Goal: Task Accomplishment & Management: Manage account settings

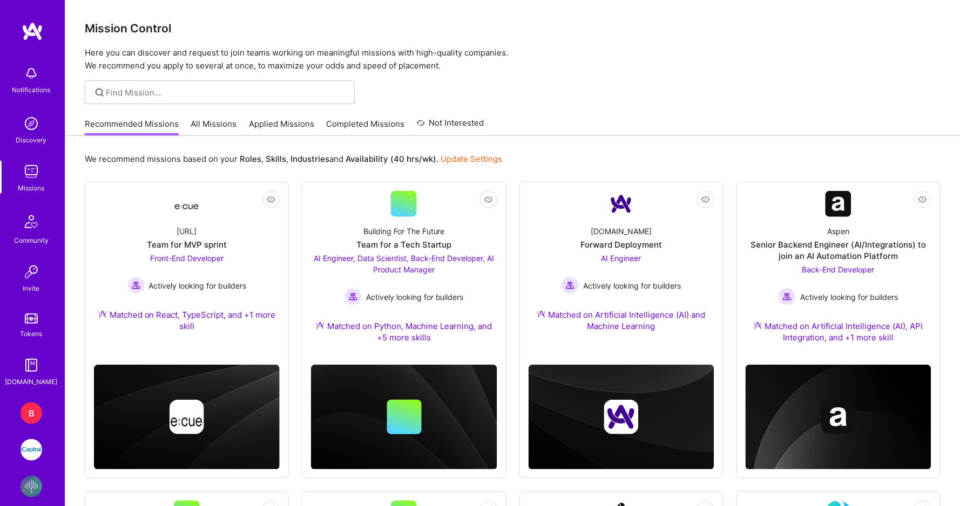
click at [27, 444] on img at bounding box center [32, 450] width 22 height 22
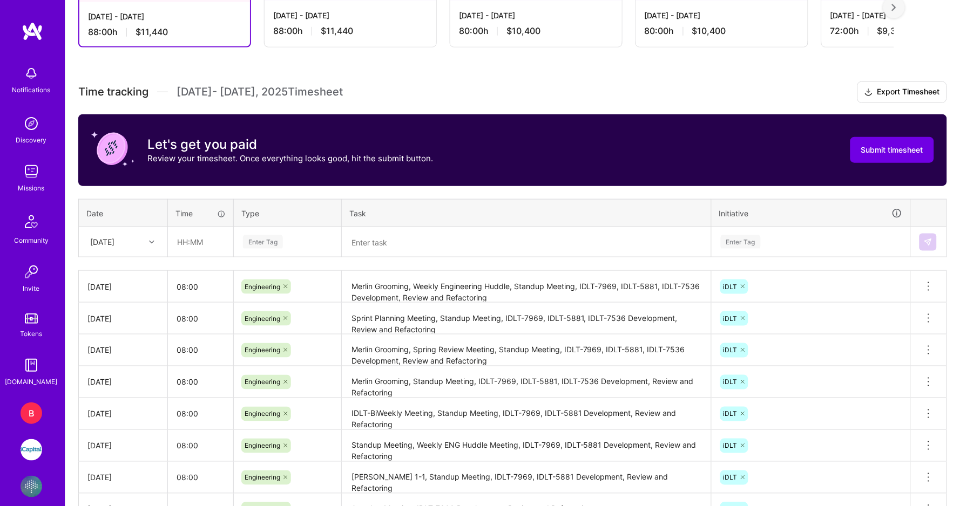
scroll to position [372, 0]
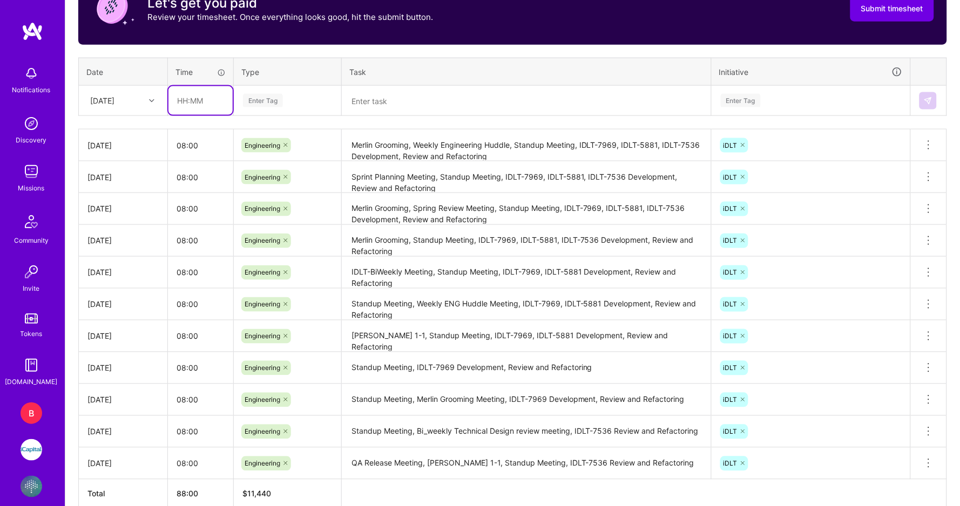
click at [181, 99] on input "text" at bounding box center [200, 100] width 64 height 29
type input "08:00"
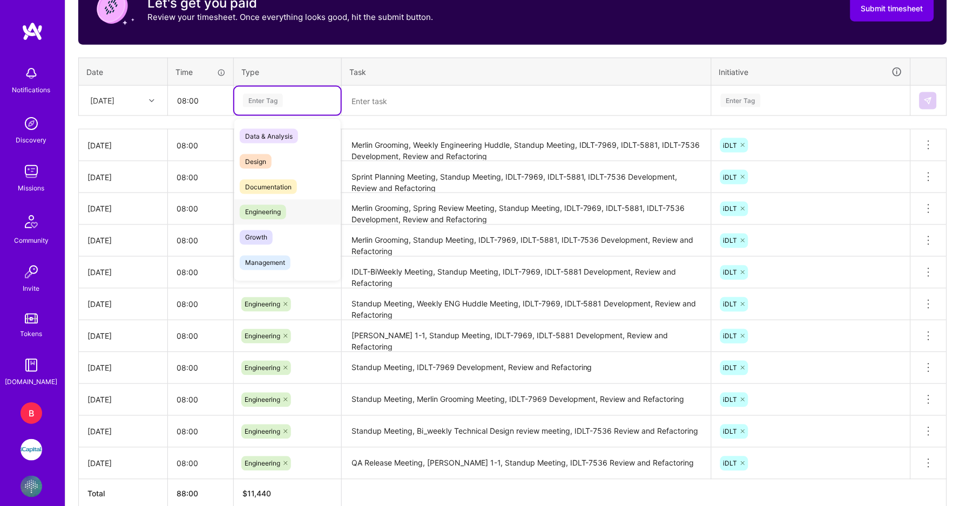
click at [259, 213] on span "Engineering" at bounding box center [263, 212] width 46 height 15
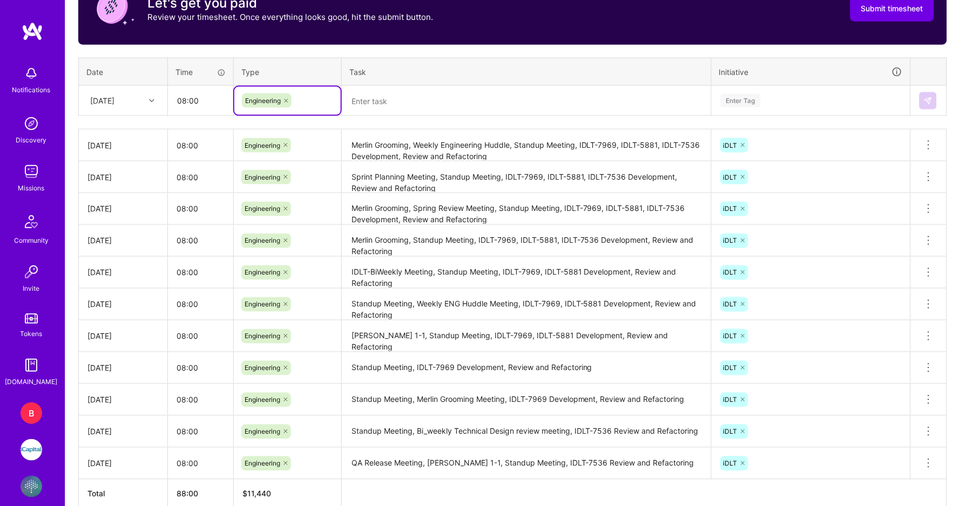
click at [493, 148] on textarea "Merlin Grooming, Weekly Engineering Huddle, Standup Meeting, IDLT-7969, IDLT-58…" at bounding box center [526, 146] width 367 height 30
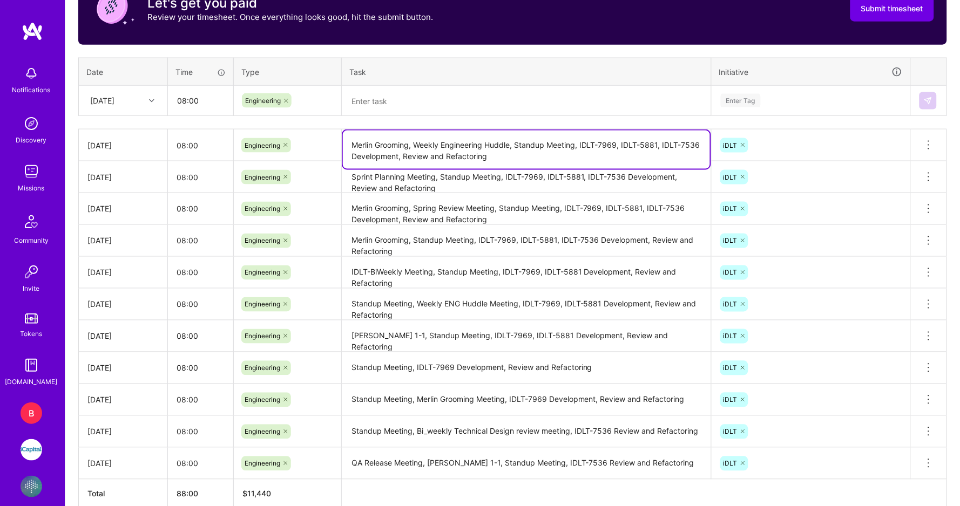
click at [390, 98] on textarea at bounding box center [526, 101] width 367 height 28
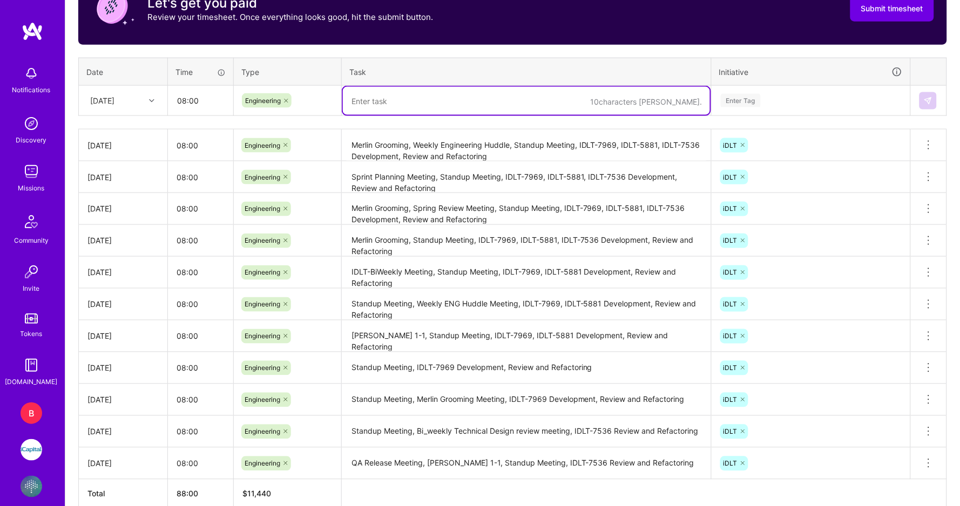
paste textarea "Merlin Grooming, Weekly Engineering Huddle, Standup Meeting, IDLT-7969, IDLT-58…"
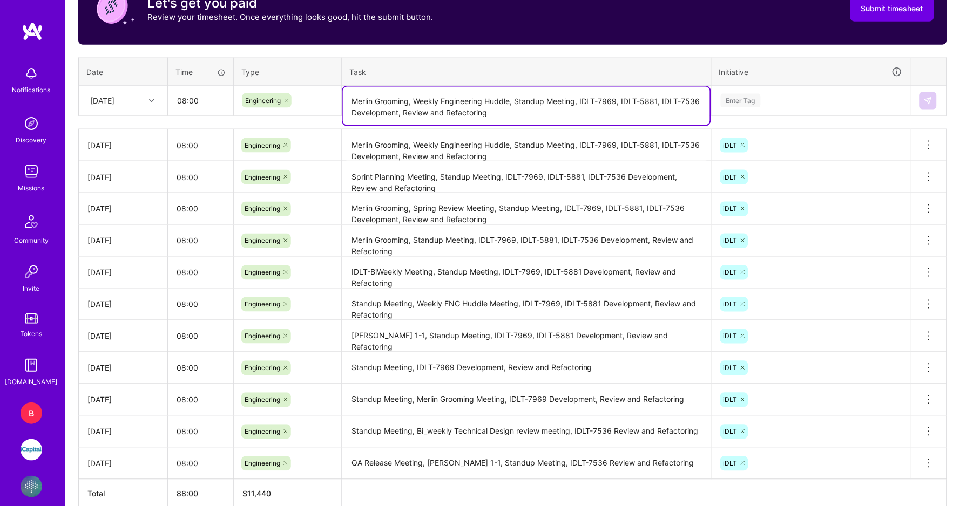
drag, startPoint x: 516, startPoint y: 99, endPoint x: 416, endPoint y: 100, distance: 99.9
click at [416, 100] on textarea "Merlin Grooming, Weekly Engineering Huddle, Standup Meeting, IDLT-7969, IDLT-58…" at bounding box center [526, 106] width 367 height 38
click at [628, 116] on textarea "Merlin Grooming, Standup Meeting, IDLT-7969, IDLT-5881, IDLT-7536 Development, …" at bounding box center [526, 106] width 367 height 38
type textarea "Merlin Grooming, Standup Meeting, IDLT-7969, IDLT-5881, IDLT-7536 Development, …"
click at [738, 98] on div "Enter Tag" at bounding box center [741, 100] width 40 height 17
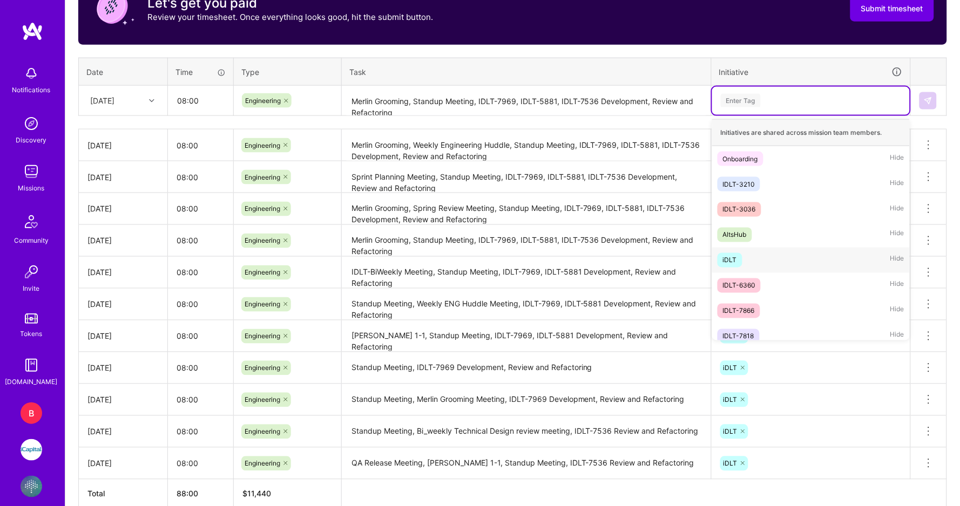
click at [723, 248] on div "iDLT Hide" at bounding box center [811, 260] width 198 height 25
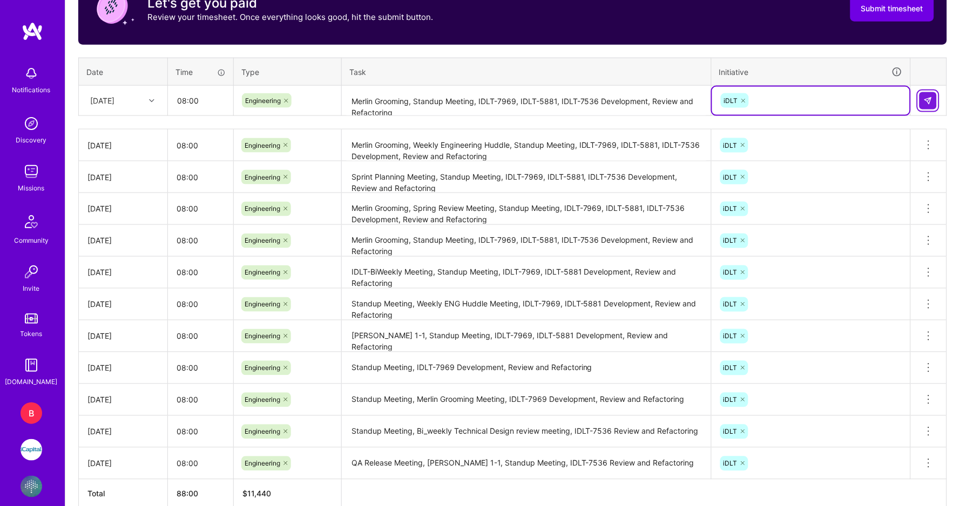
click at [927, 97] on img at bounding box center [928, 101] width 9 height 9
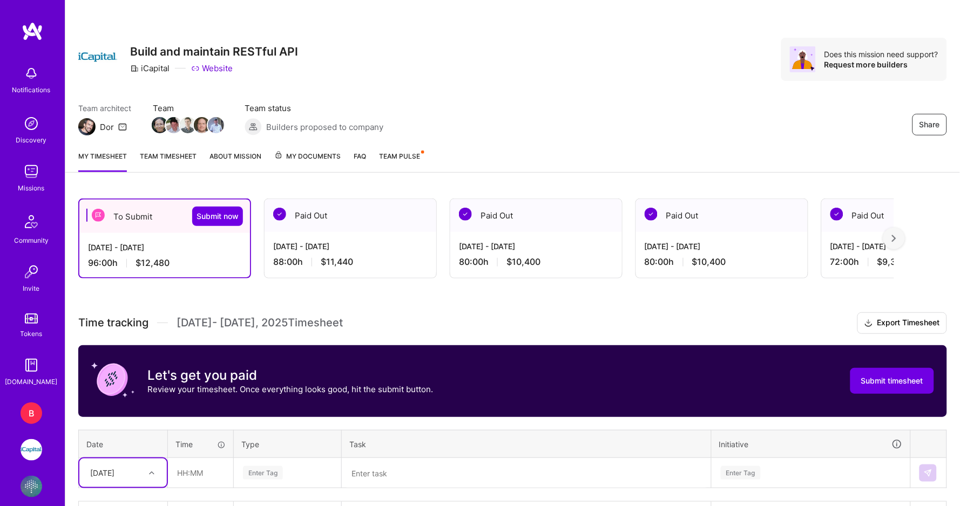
scroll to position [0, 0]
click at [221, 218] on span "Submit now" at bounding box center [217, 216] width 42 height 11
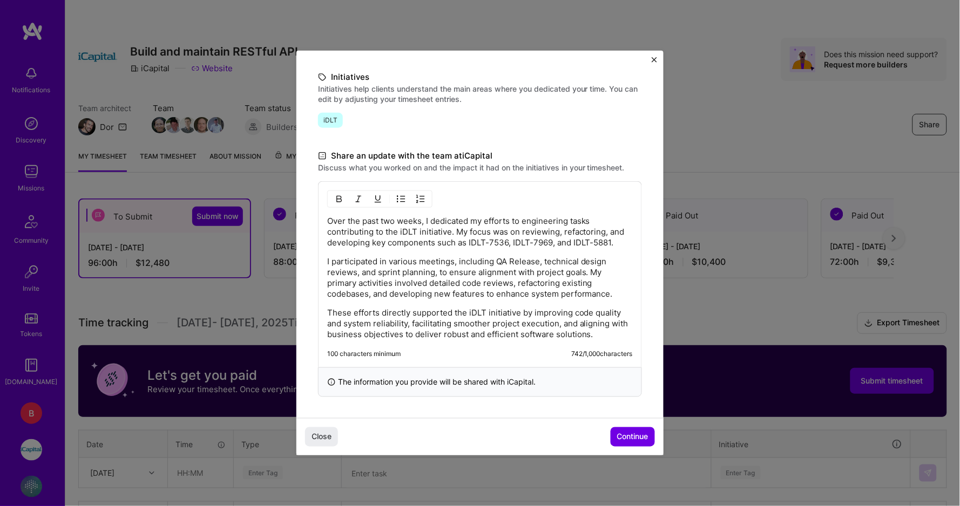
scroll to position [236, 0]
click at [646, 437] on span "Continue" at bounding box center [632, 437] width 31 height 11
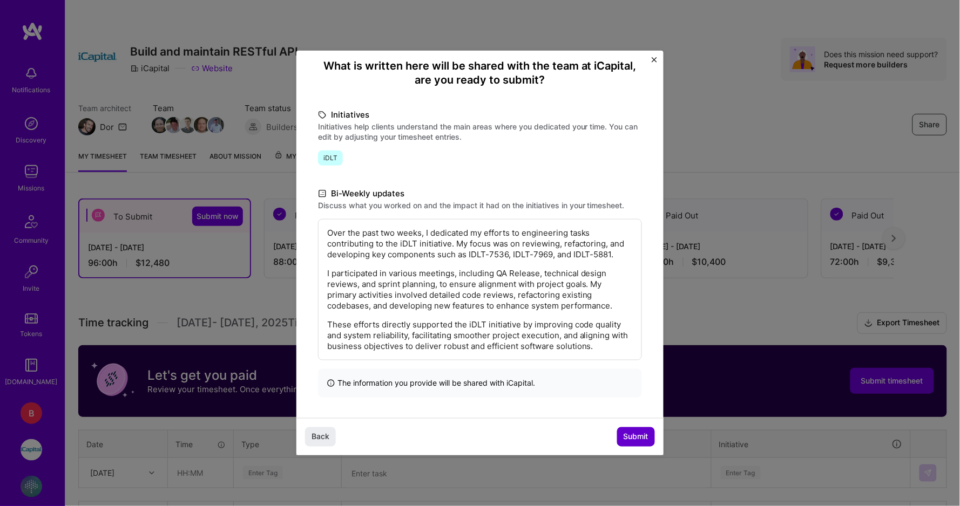
click at [646, 437] on span "Submit" at bounding box center [635, 437] width 25 height 11
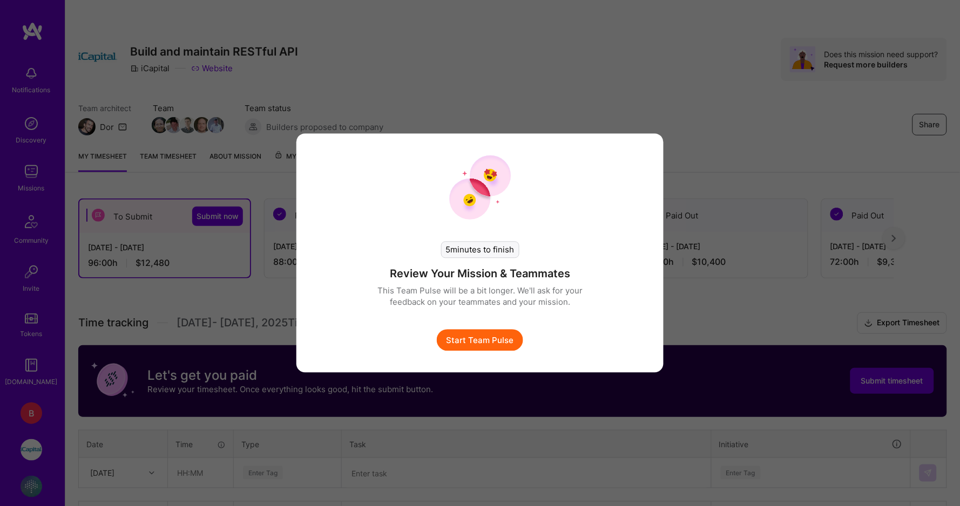
click at [483, 343] on button "Start Team Pulse" at bounding box center [480, 341] width 86 height 22
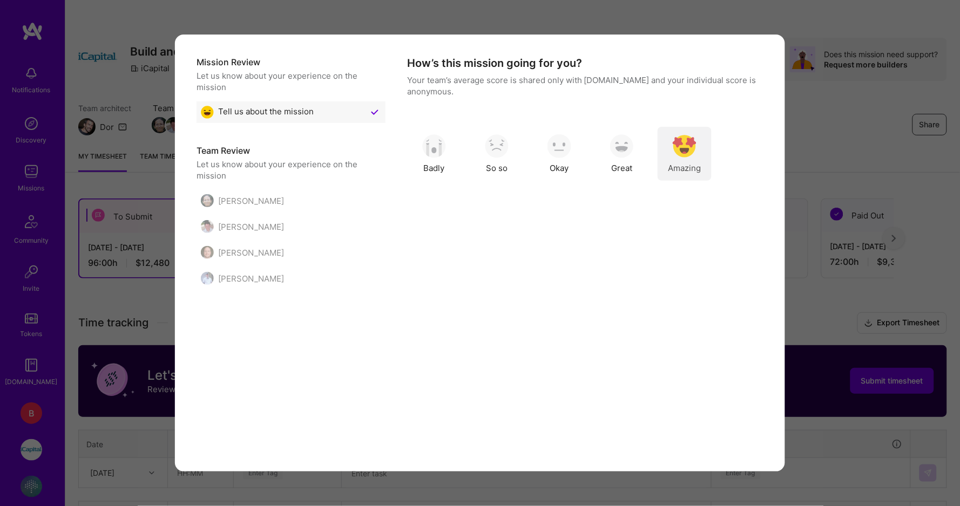
click at [668, 150] on div "Amazing" at bounding box center [684, 154] width 54 height 54
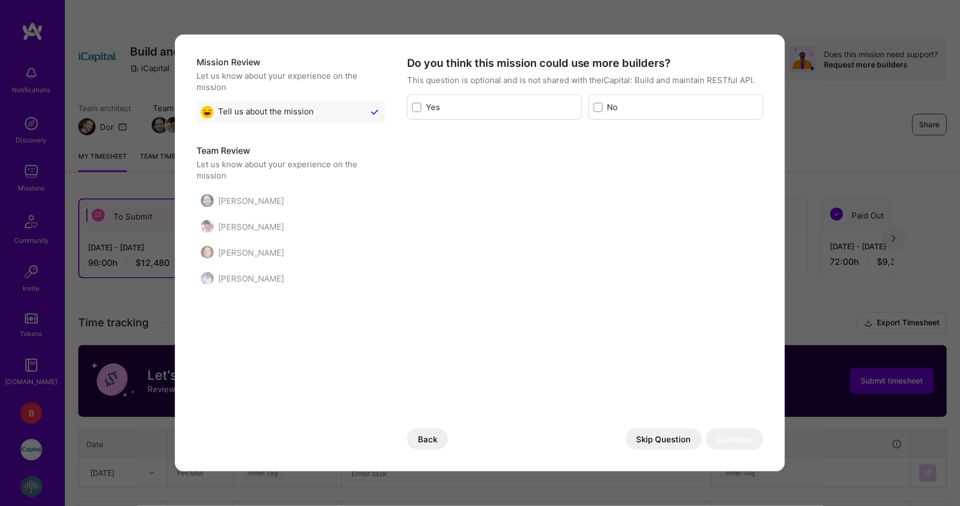
click at [621, 110] on label "No" at bounding box center [682, 106] width 151 height 11
click at [603, 110] on input "modal" at bounding box center [599, 108] width 8 height 8
checkbox input "true"
click at [737, 431] on button "Continue" at bounding box center [734, 440] width 57 height 22
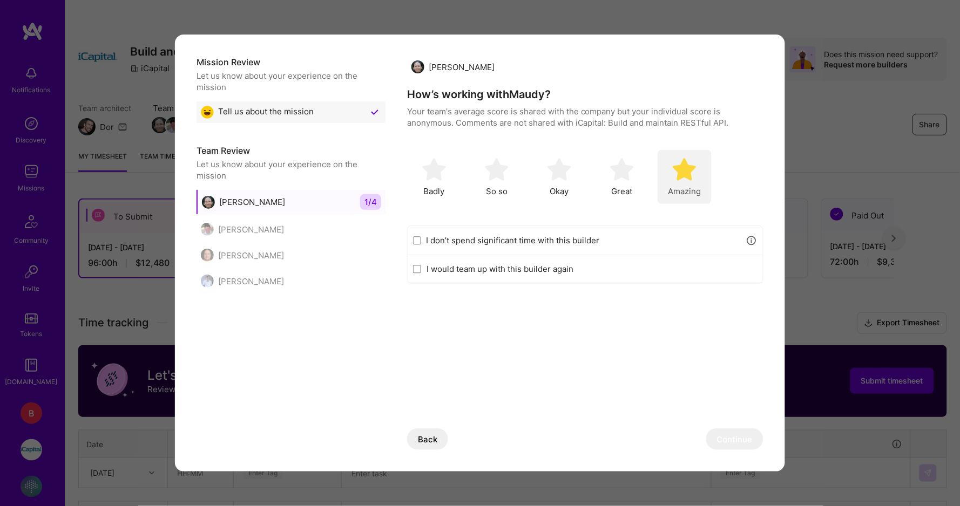
click at [669, 181] on div "Amazing" at bounding box center [684, 177] width 54 height 54
click at [518, 268] on label "I would team up with this builder again" at bounding box center [591, 268] width 331 height 11
click at [421, 268] on input "I would team up with this builder again" at bounding box center [417, 269] width 8 height 9
checkbox input "true"
click at [741, 448] on button "Continue" at bounding box center [734, 440] width 57 height 22
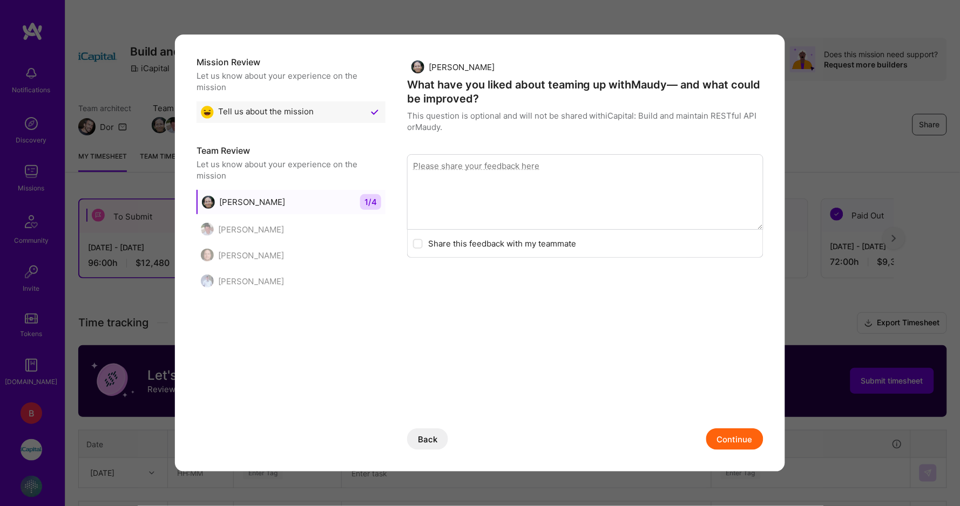
click at [744, 438] on button "Continue" at bounding box center [734, 440] width 57 height 22
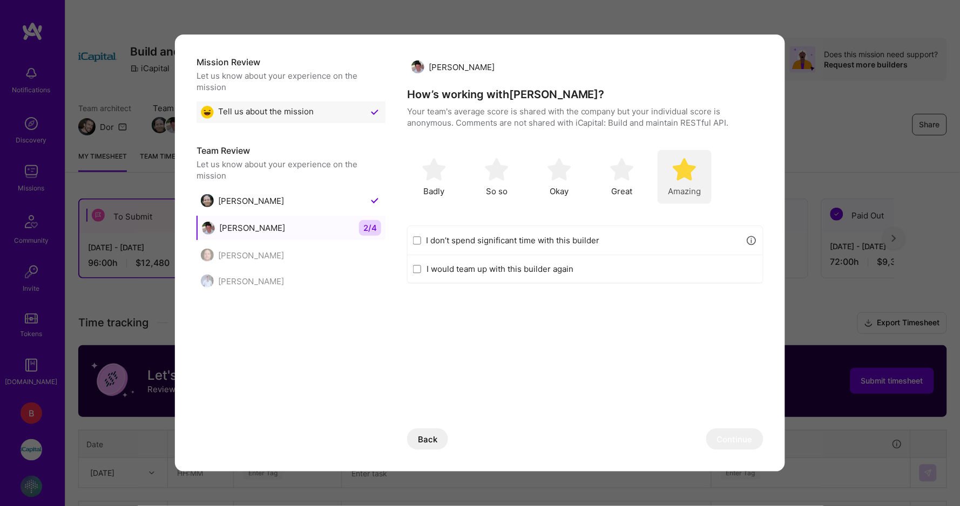
click at [699, 177] on div "Amazing" at bounding box center [684, 177] width 54 height 54
click at [513, 270] on label "I would team up with this builder again" at bounding box center [591, 268] width 331 height 11
click at [421, 270] on input "I would team up with this builder again" at bounding box center [417, 269] width 8 height 9
checkbox input "true"
click at [748, 437] on button "Continue" at bounding box center [734, 440] width 57 height 22
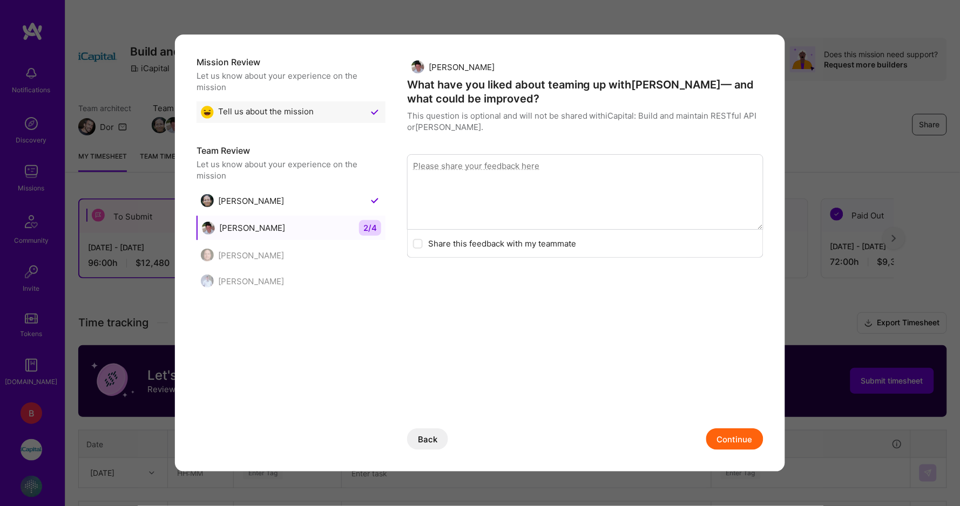
click at [746, 444] on button "Continue" at bounding box center [734, 440] width 57 height 22
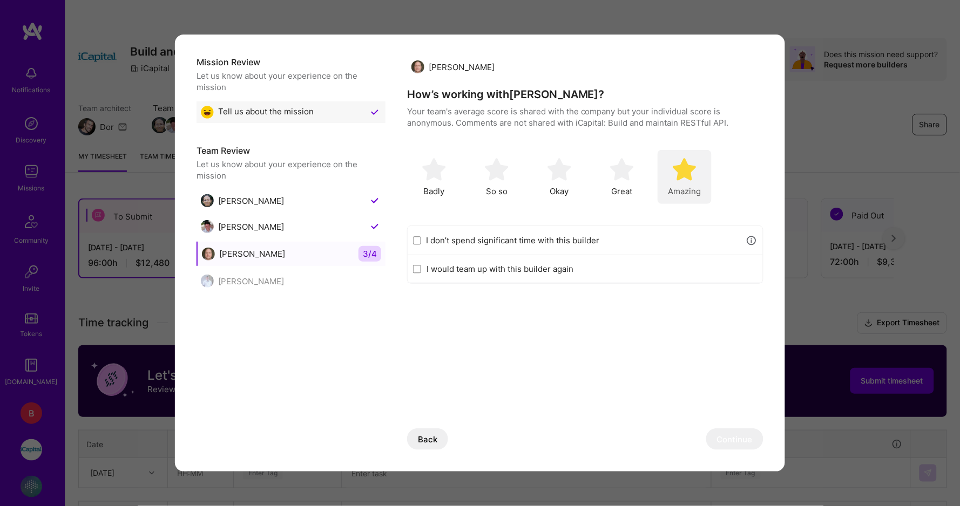
click at [679, 168] on img "modal" at bounding box center [685, 170] width 24 height 24
click at [527, 242] on label "I don’t spend significant time with this builder" at bounding box center [583, 240] width 314 height 11
click at [421, 242] on input "I don’t spend significant time with this builder" at bounding box center [417, 240] width 8 height 9
click at [737, 442] on button "Continue" at bounding box center [734, 440] width 57 height 22
click at [509, 237] on label "I don’t spend significant time with this builder" at bounding box center [583, 240] width 314 height 11
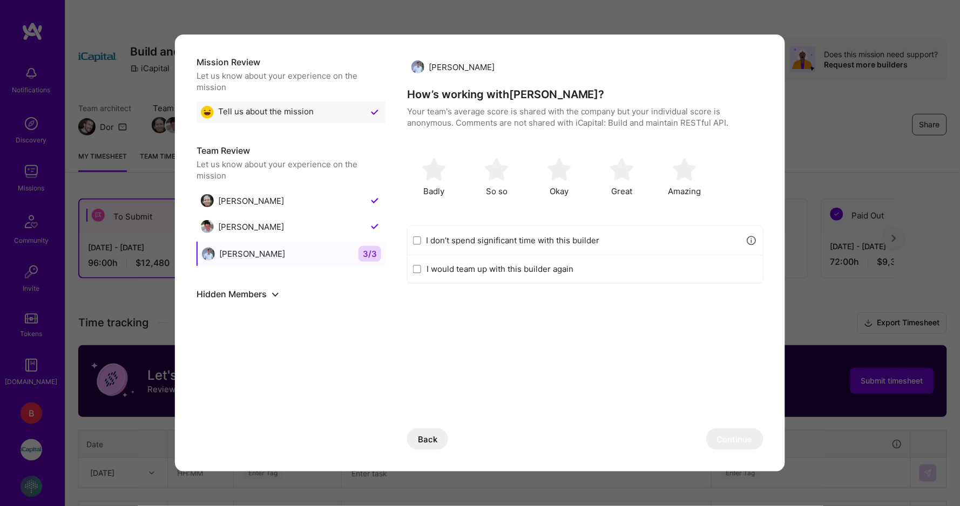
click at [421, 237] on input "I don’t spend significant time with this builder" at bounding box center [417, 240] width 8 height 9
checkbox input "true"
click at [742, 439] on button "Continue" at bounding box center [734, 440] width 57 height 22
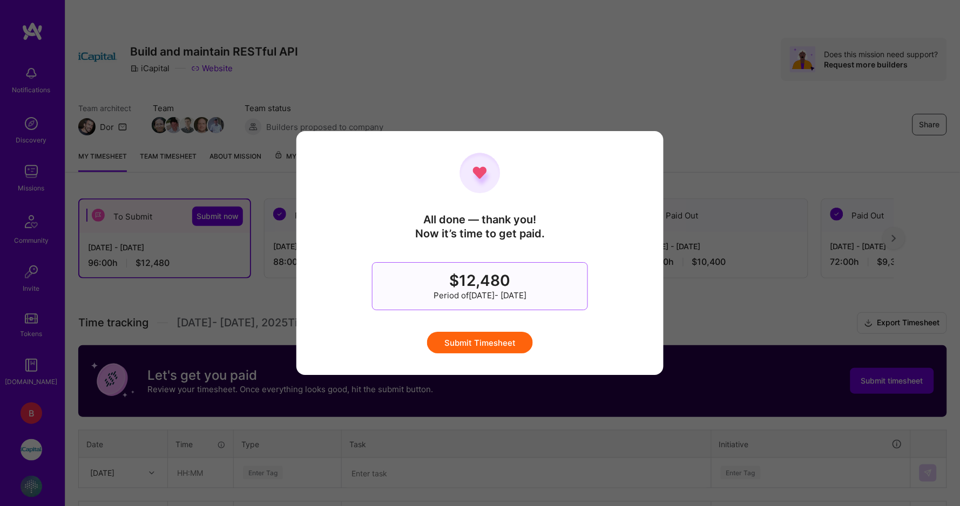
click at [501, 339] on button "Submit Timesheet" at bounding box center [480, 343] width 106 height 22
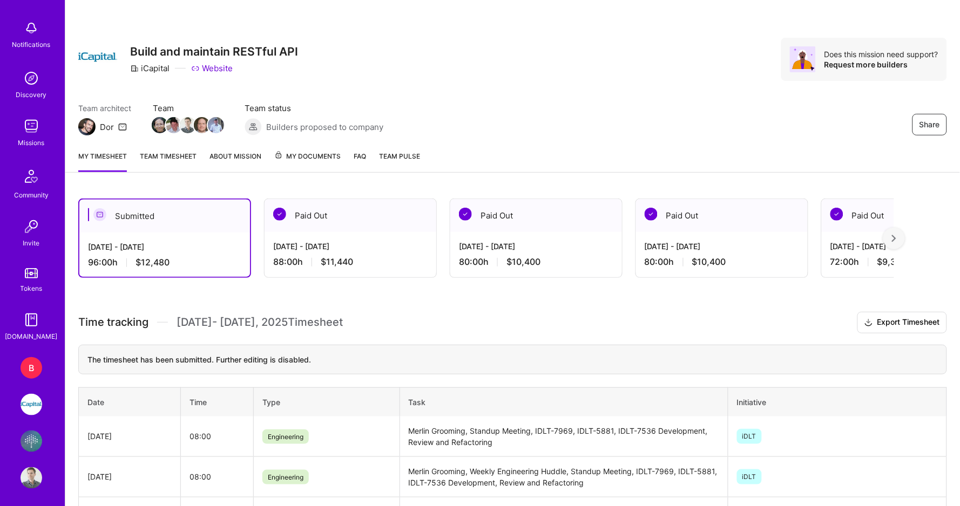
scroll to position [45, 0]
click at [30, 361] on div "B" at bounding box center [32, 369] width 22 height 22
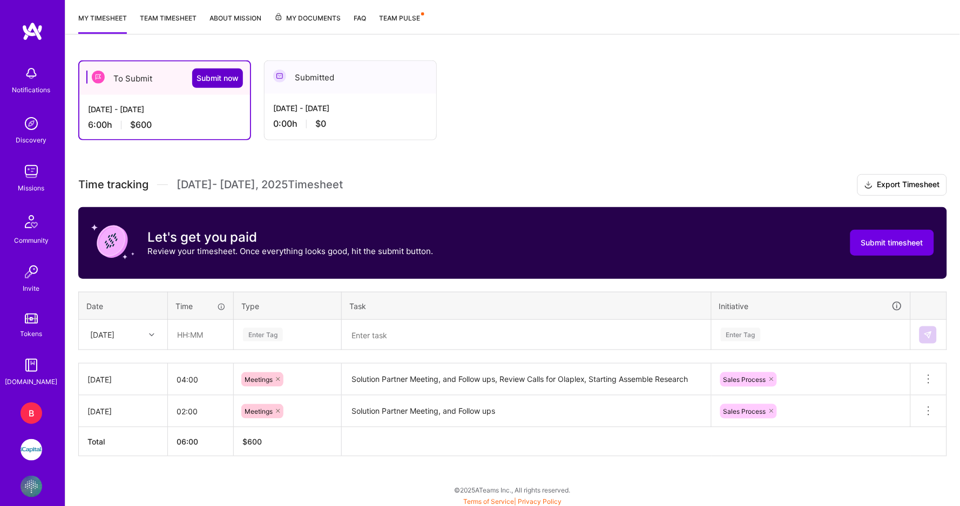
scroll to position [138, 0]
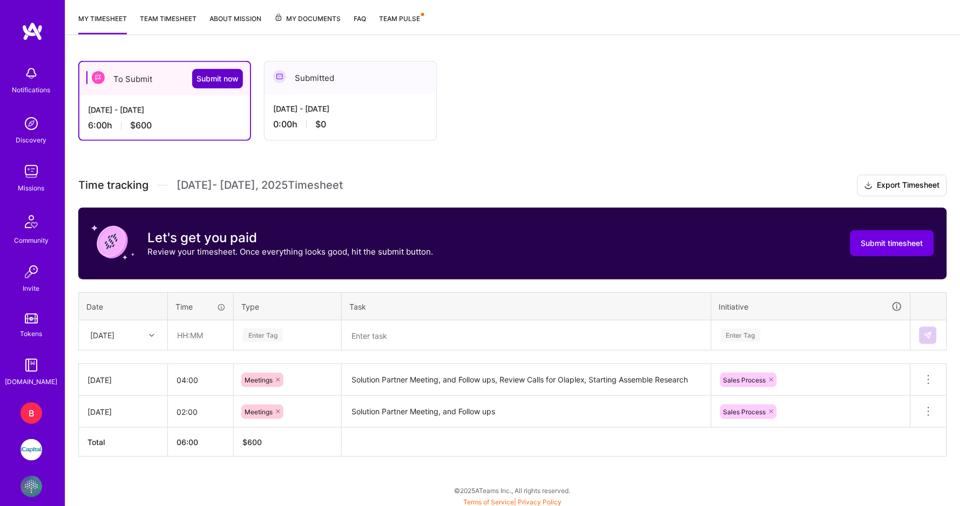
click at [221, 73] on span "Submit now" at bounding box center [217, 78] width 42 height 11
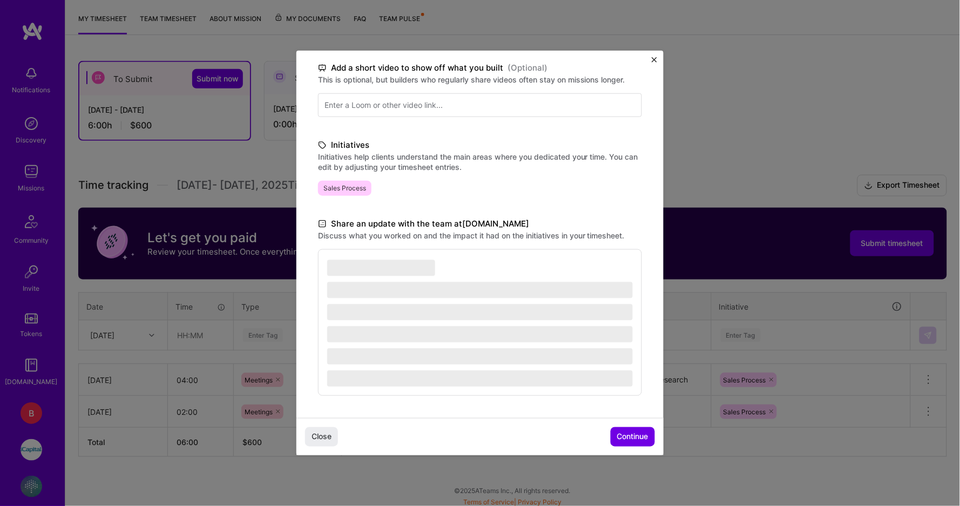
scroll to position [168, 0]
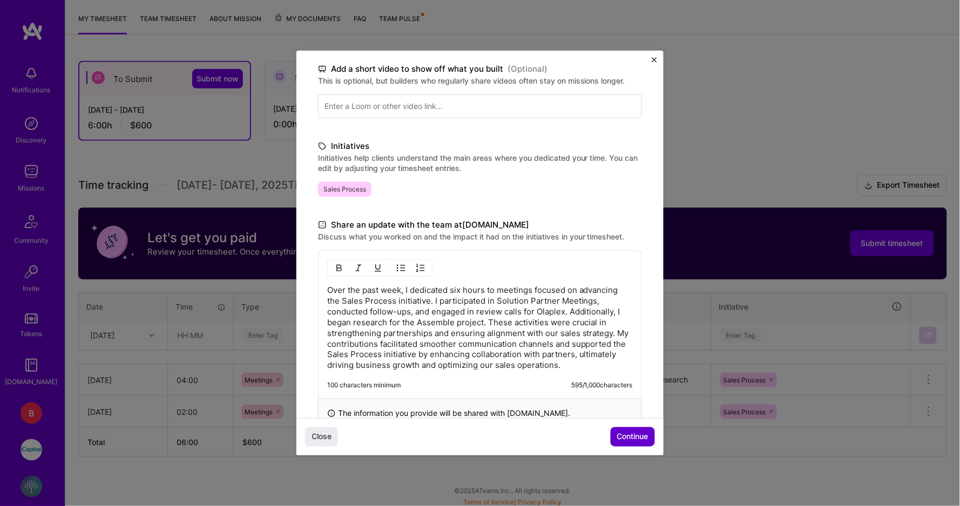
click at [641, 442] on span "Continue" at bounding box center [632, 437] width 31 height 11
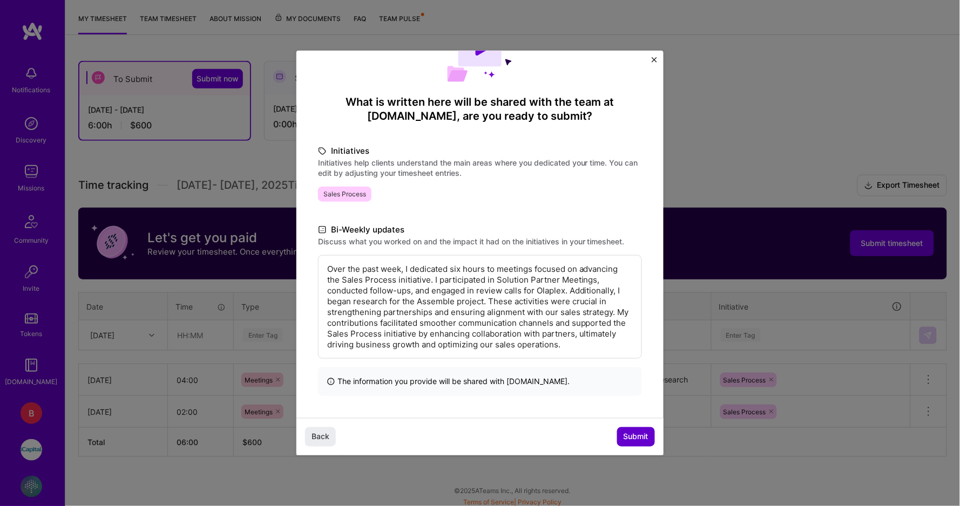
scroll to position [54, 0]
click at [641, 442] on span "Submit" at bounding box center [635, 437] width 25 height 11
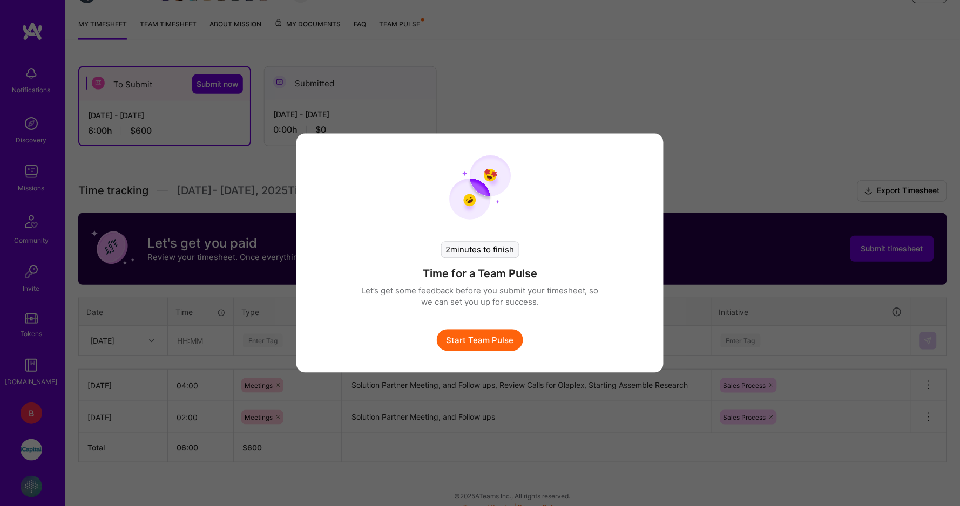
click at [496, 339] on button "Start Team Pulse" at bounding box center [480, 341] width 86 height 22
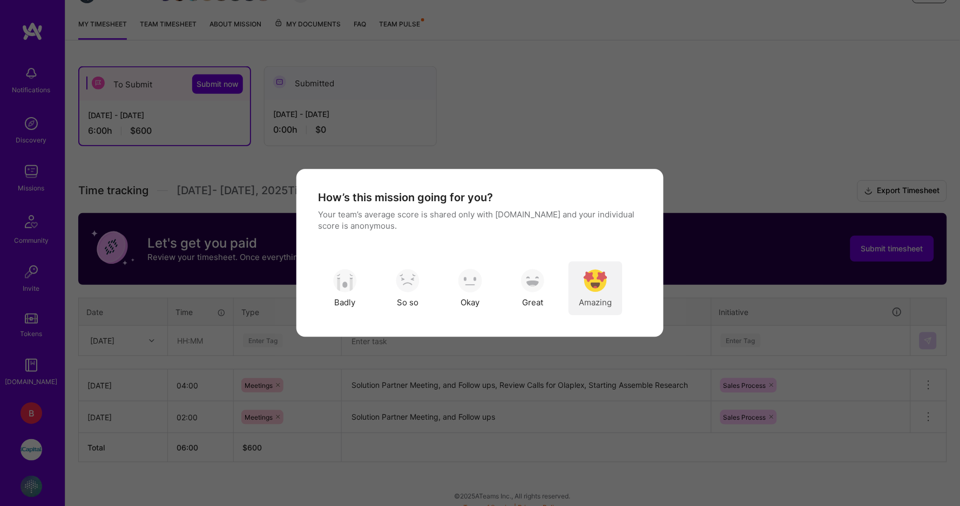
click at [596, 295] on div "Amazing" at bounding box center [595, 289] width 54 height 54
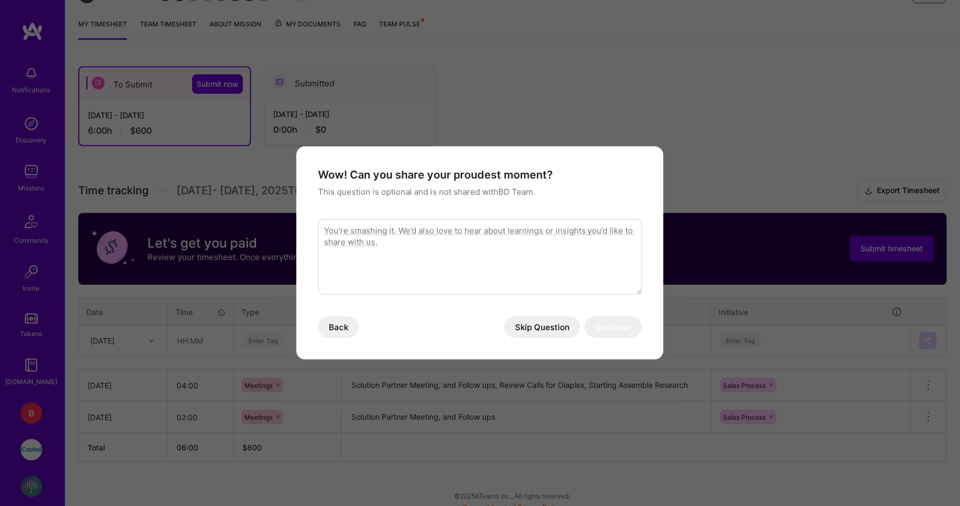
click at [546, 328] on button "Skip Question" at bounding box center [542, 328] width 76 height 22
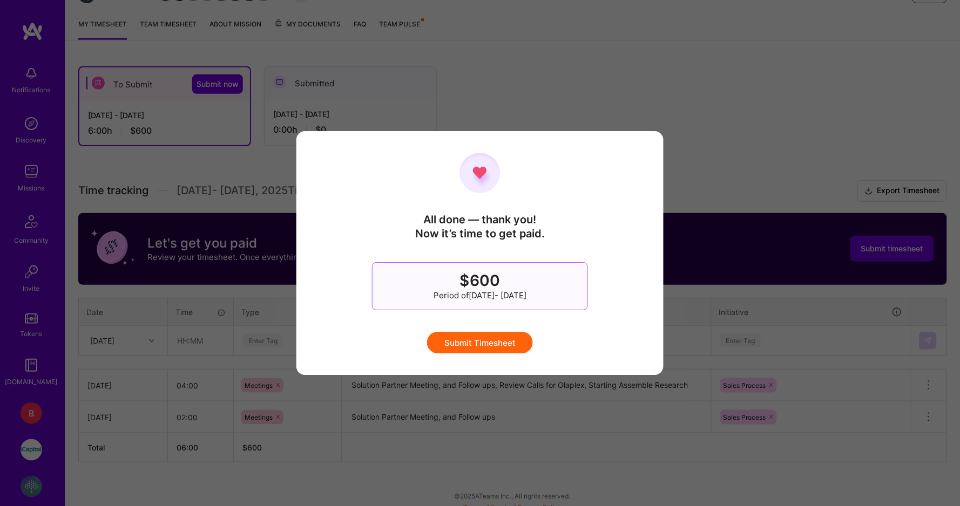
click at [504, 344] on button "Submit Timesheet" at bounding box center [480, 343] width 106 height 22
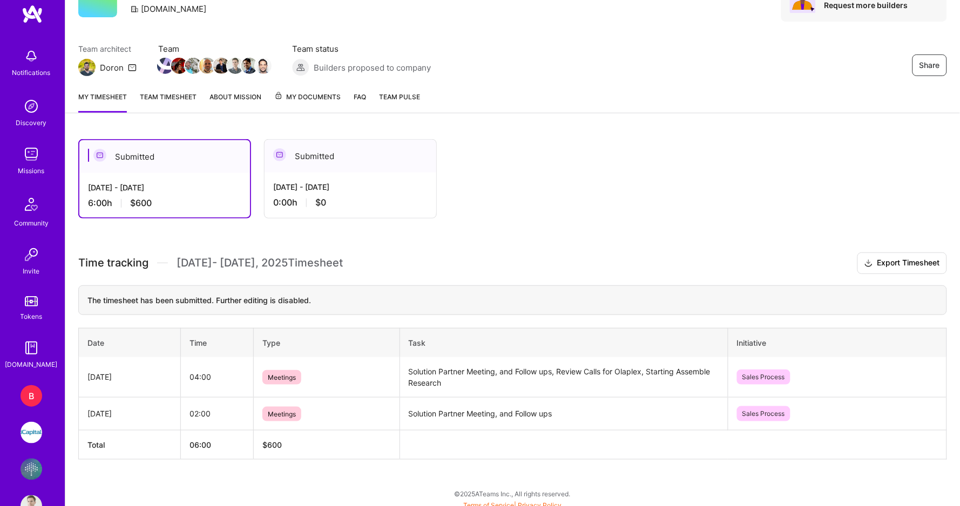
scroll to position [23, 0]
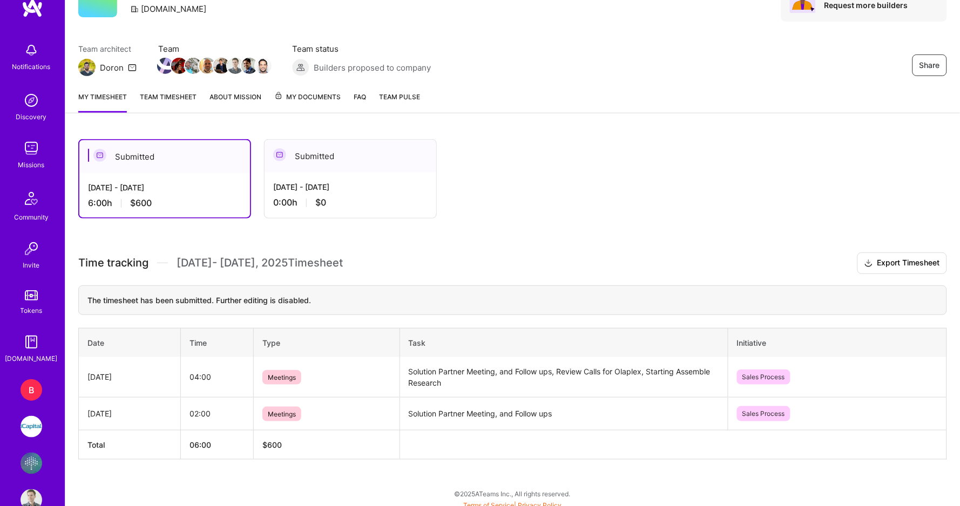
click at [37, 459] on img at bounding box center [32, 464] width 22 height 22
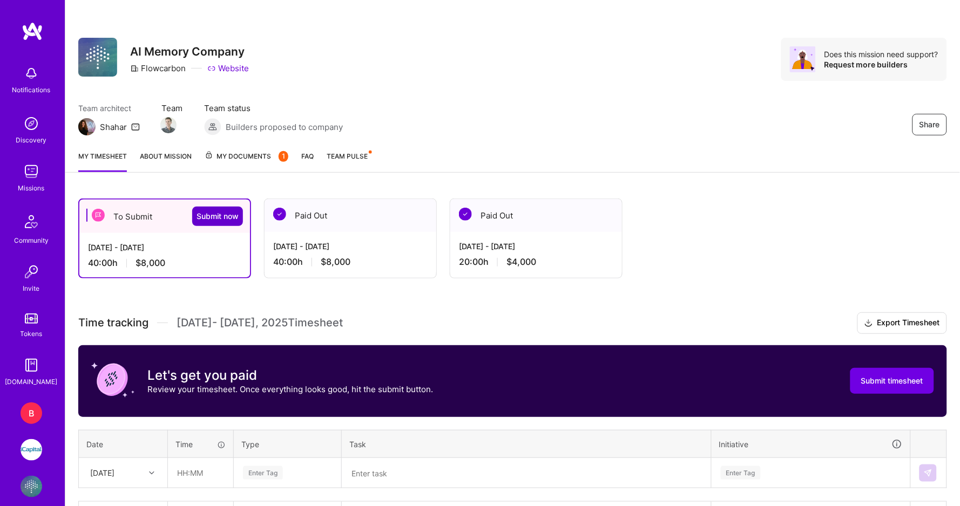
click at [230, 214] on span "Submit now" at bounding box center [217, 216] width 42 height 11
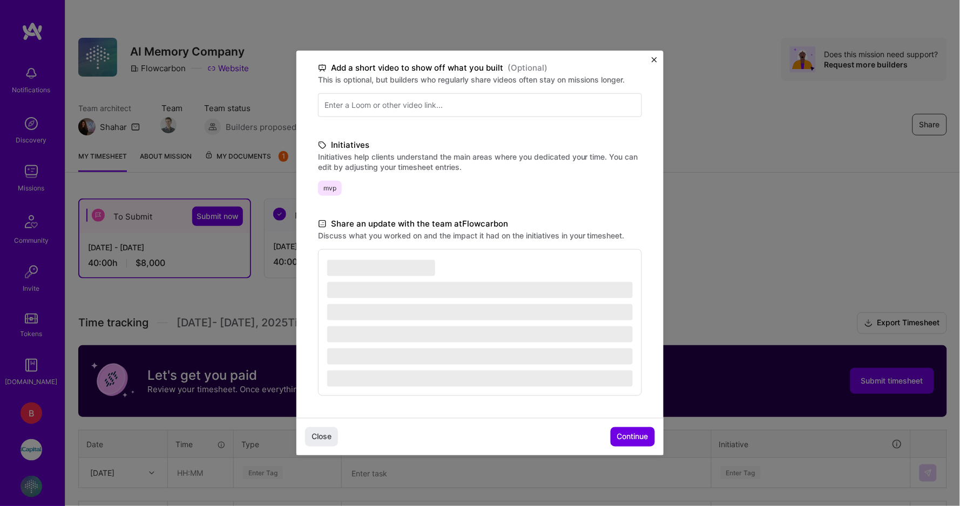
scroll to position [168, 0]
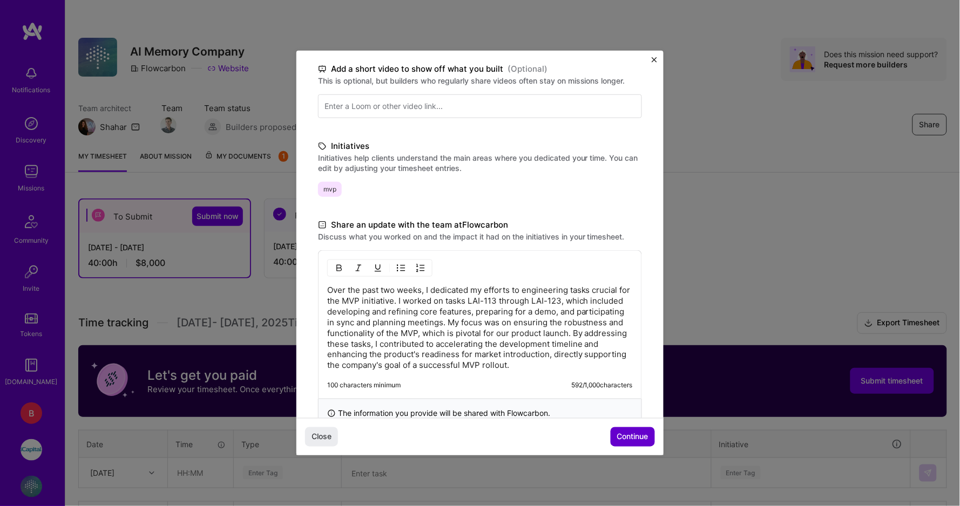
click at [632, 439] on span "Continue" at bounding box center [632, 437] width 31 height 11
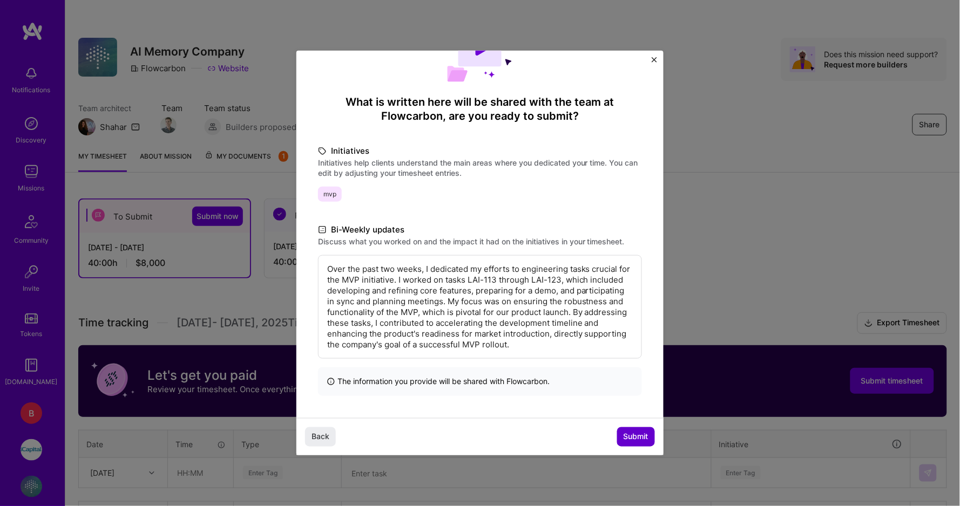
click at [632, 439] on span "Submit" at bounding box center [635, 437] width 25 height 11
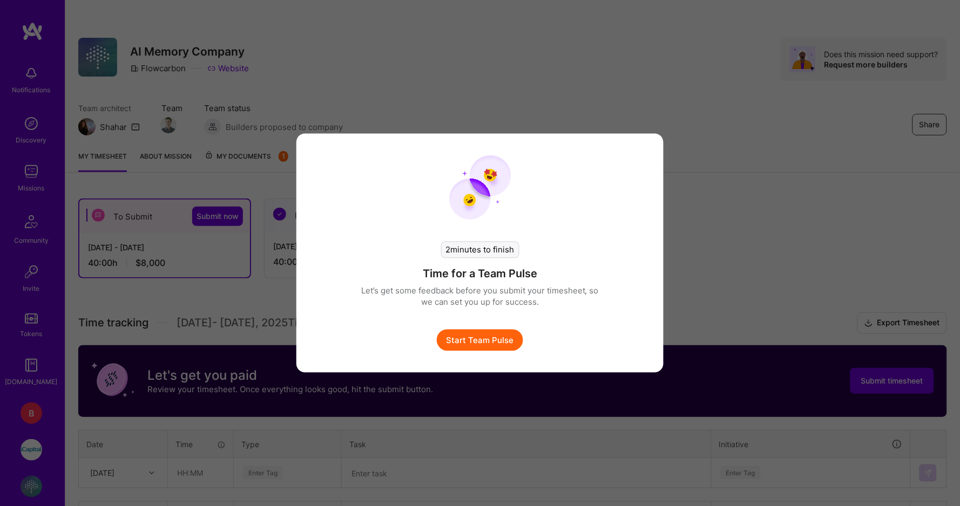
click at [487, 344] on button "Start Team Pulse" at bounding box center [480, 341] width 86 height 22
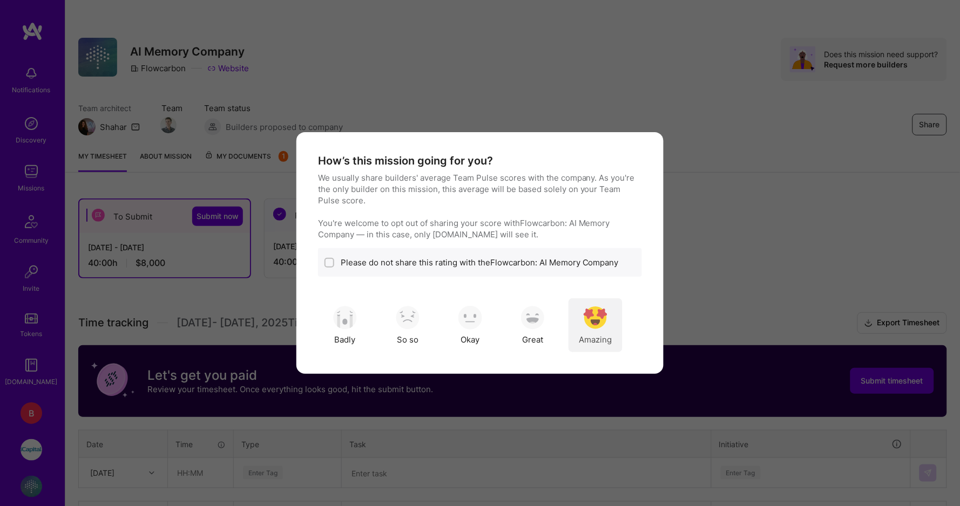
click at [603, 321] on img "modal" at bounding box center [596, 318] width 24 height 24
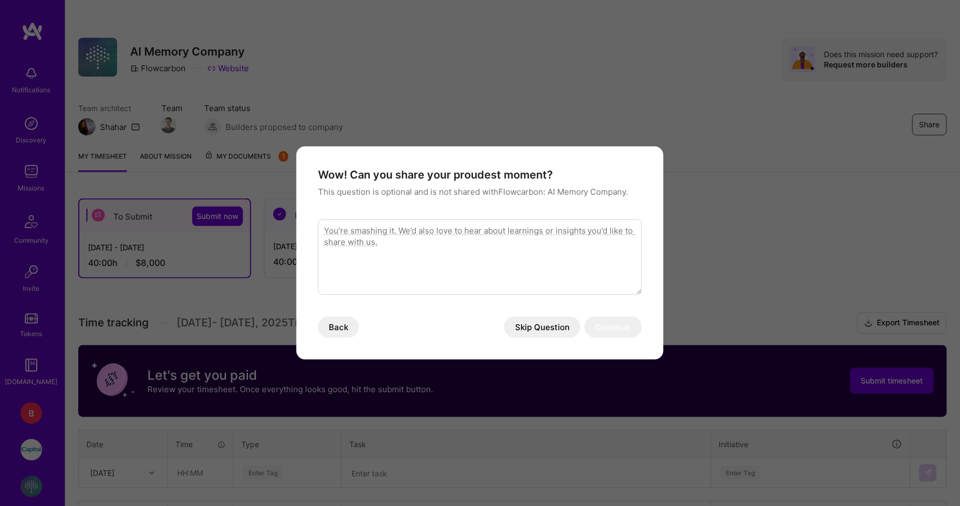
click at [542, 320] on button "Skip Question" at bounding box center [542, 328] width 76 height 22
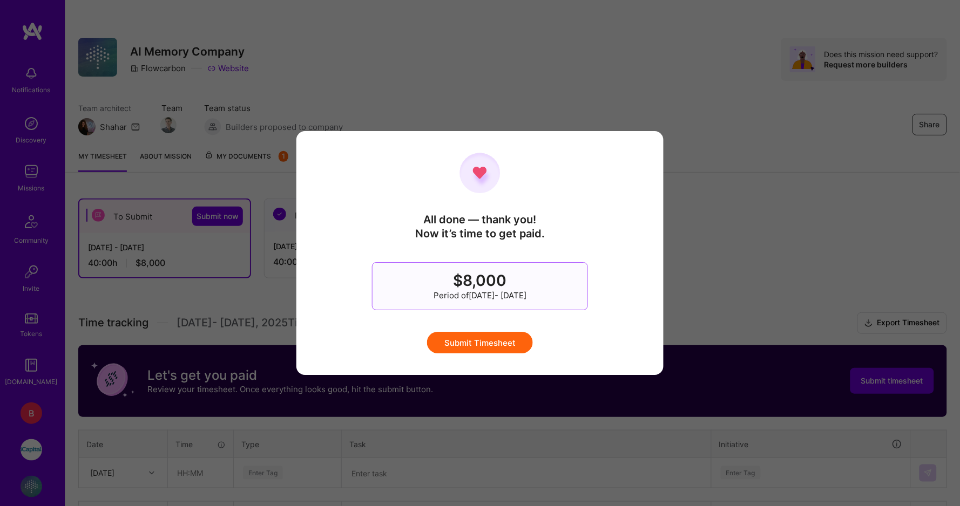
click at [498, 347] on button "Submit Timesheet" at bounding box center [480, 343] width 106 height 22
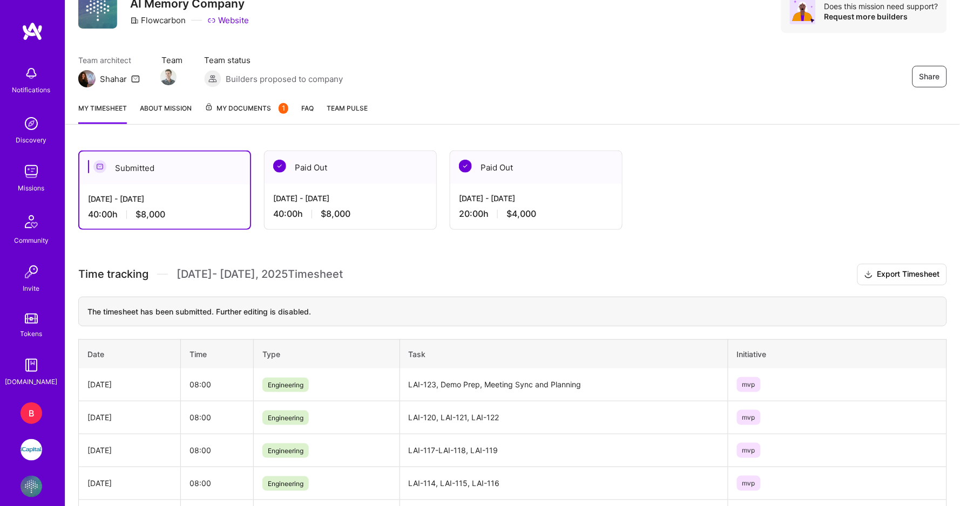
scroll to position [52, 0]
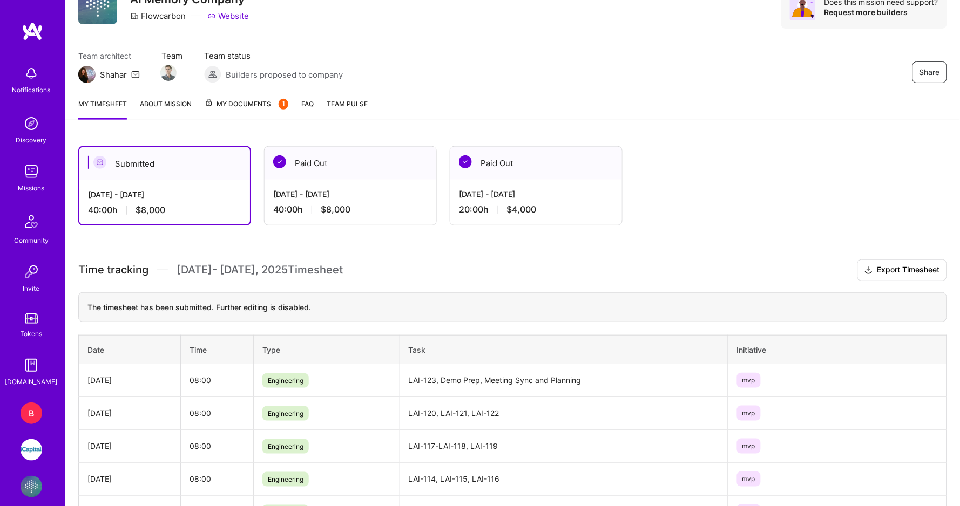
click at [40, 447] on img at bounding box center [32, 450] width 22 height 22
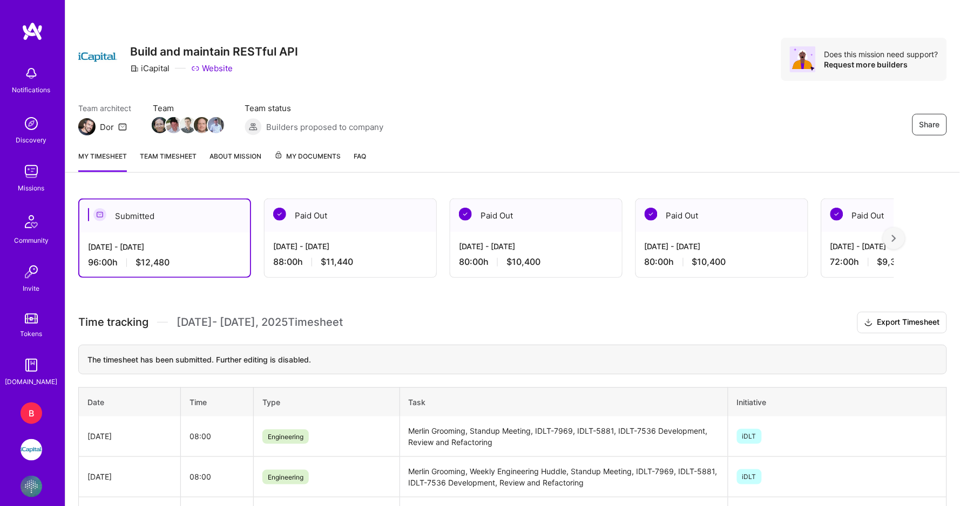
click at [31, 23] on img at bounding box center [33, 31] width 22 height 19
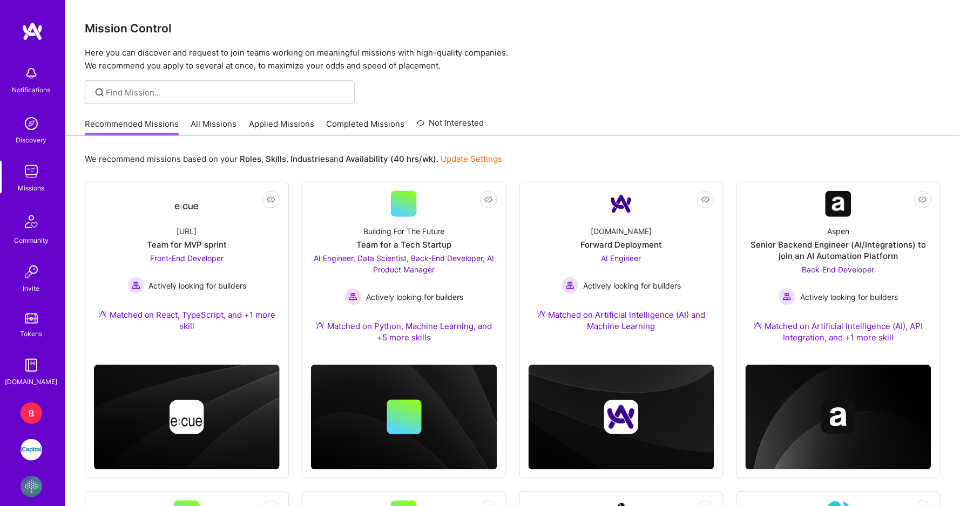
click at [31, 25] on img at bounding box center [33, 31] width 22 height 19
